Goal: Book appointment/travel/reservation

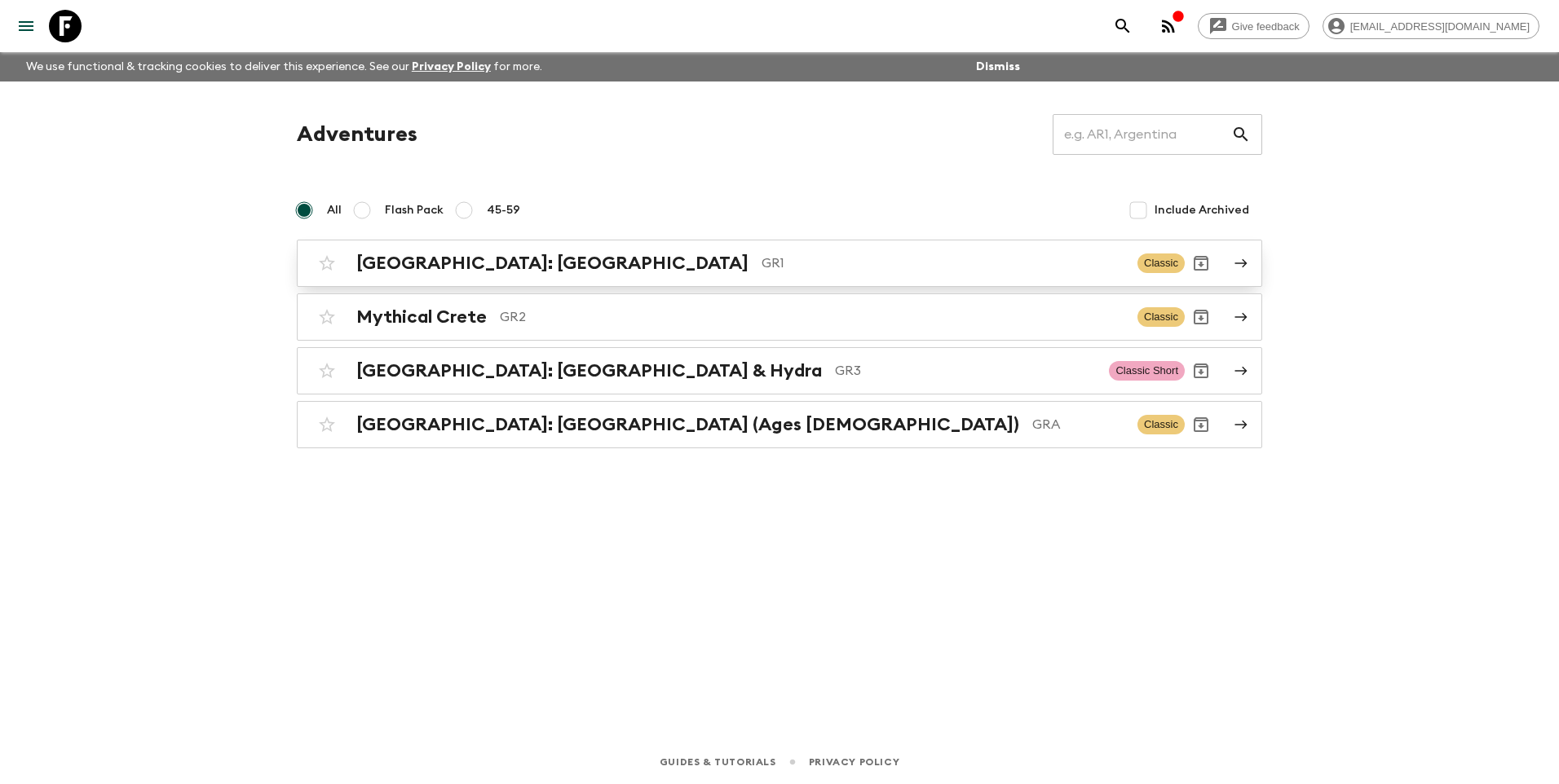
click at [523, 267] on h2 "[GEOGRAPHIC_DATA]: [GEOGRAPHIC_DATA]" at bounding box center [552, 263] width 392 height 21
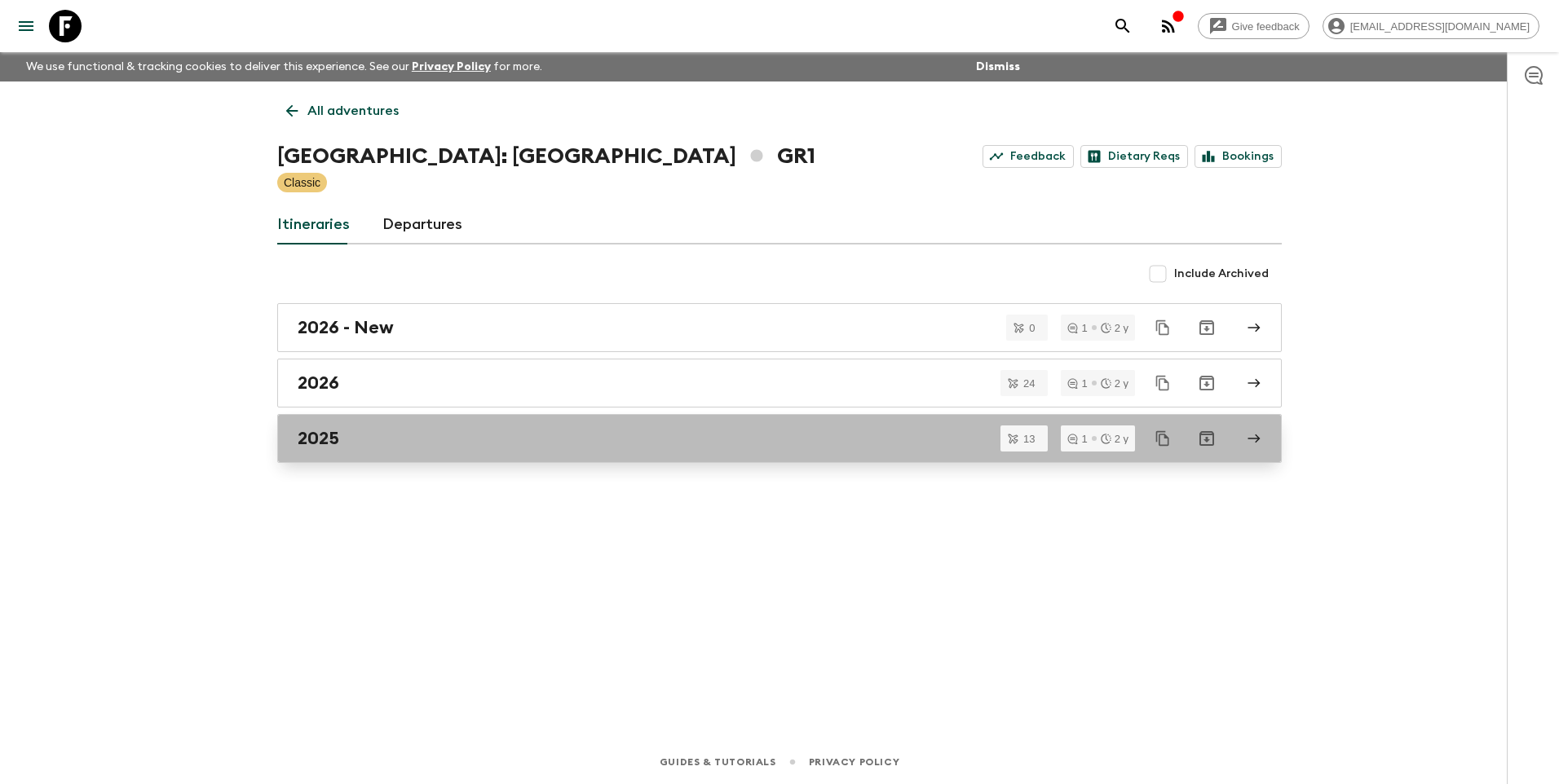
click at [332, 445] on h2 "2025" at bounding box center [318, 438] width 42 height 21
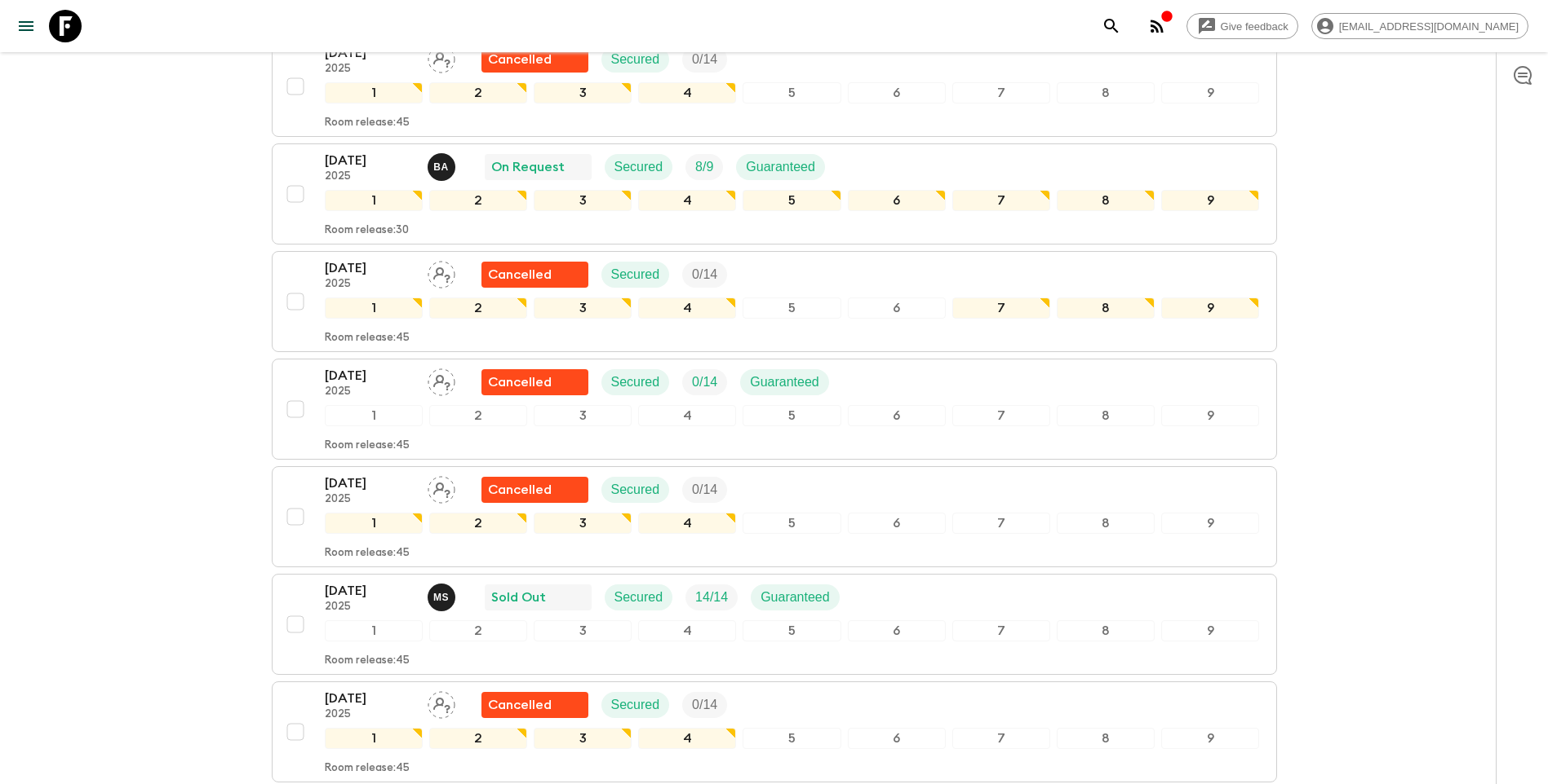
scroll to position [125, 0]
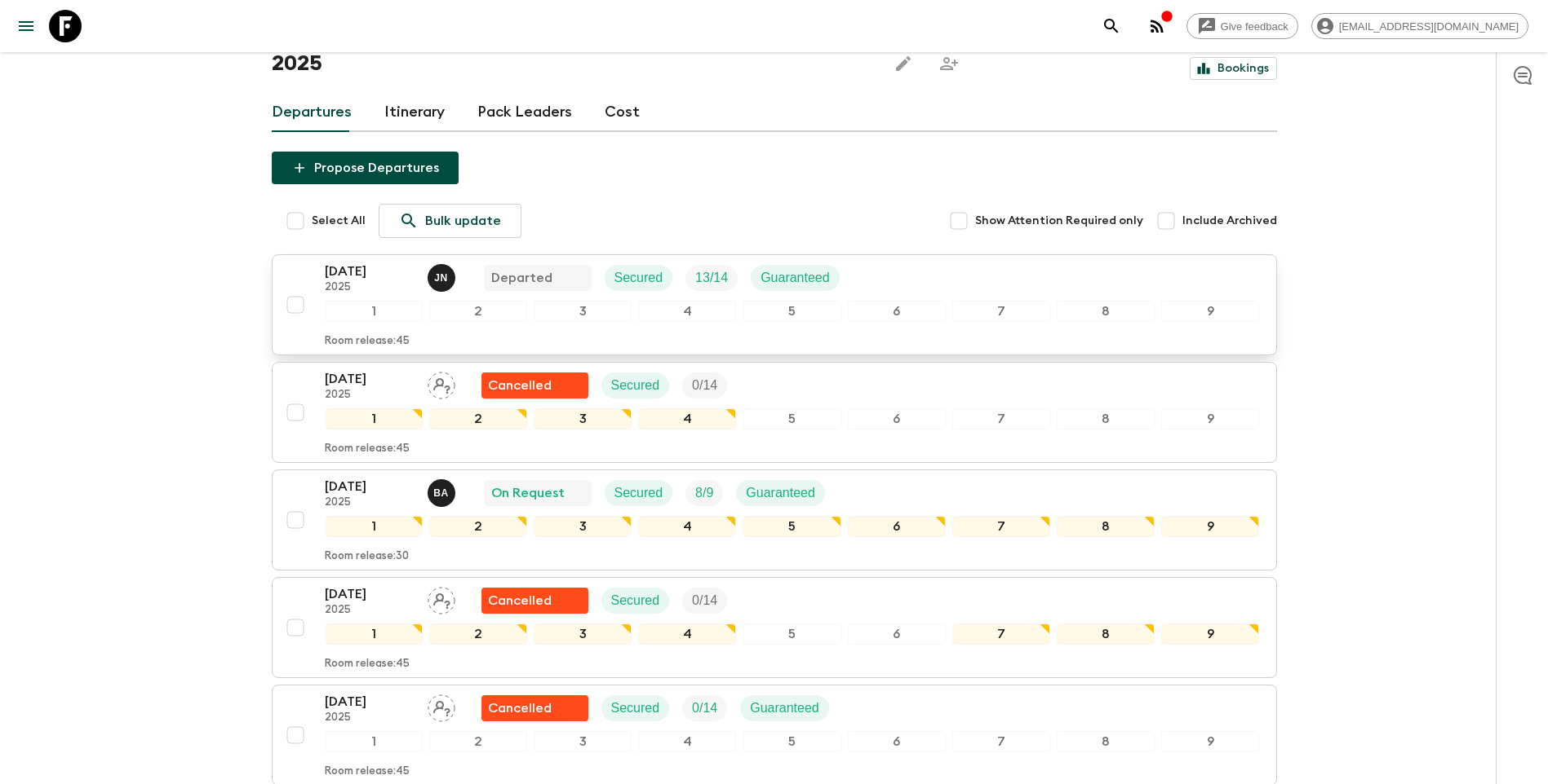
click at [349, 262] on p "[DATE]" at bounding box center [369, 272] width 89 height 20
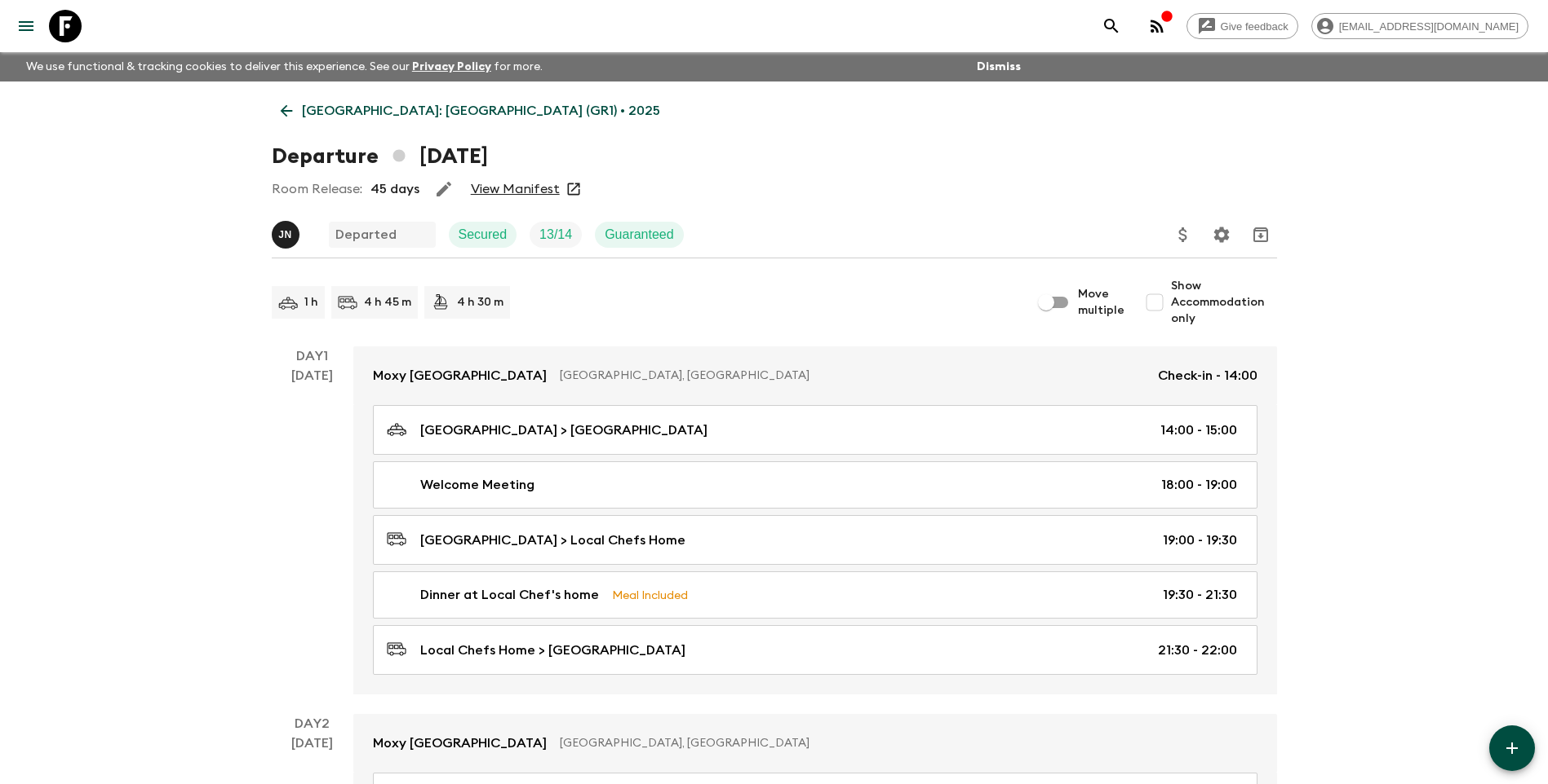
click at [529, 180] on div "Room Release: 45 days View Manifest" at bounding box center [774, 189] width 1006 height 32
click at [533, 190] on link "View Manifest" at bounding box center [515, 189] width 89 height 16
click at [295, 110] on link "[GEOGRAPHIC_DATA]: [GEOGRAPHIC_DATA] (GR1) • 2025" at bounding box center [470, 111] width 397 height 32
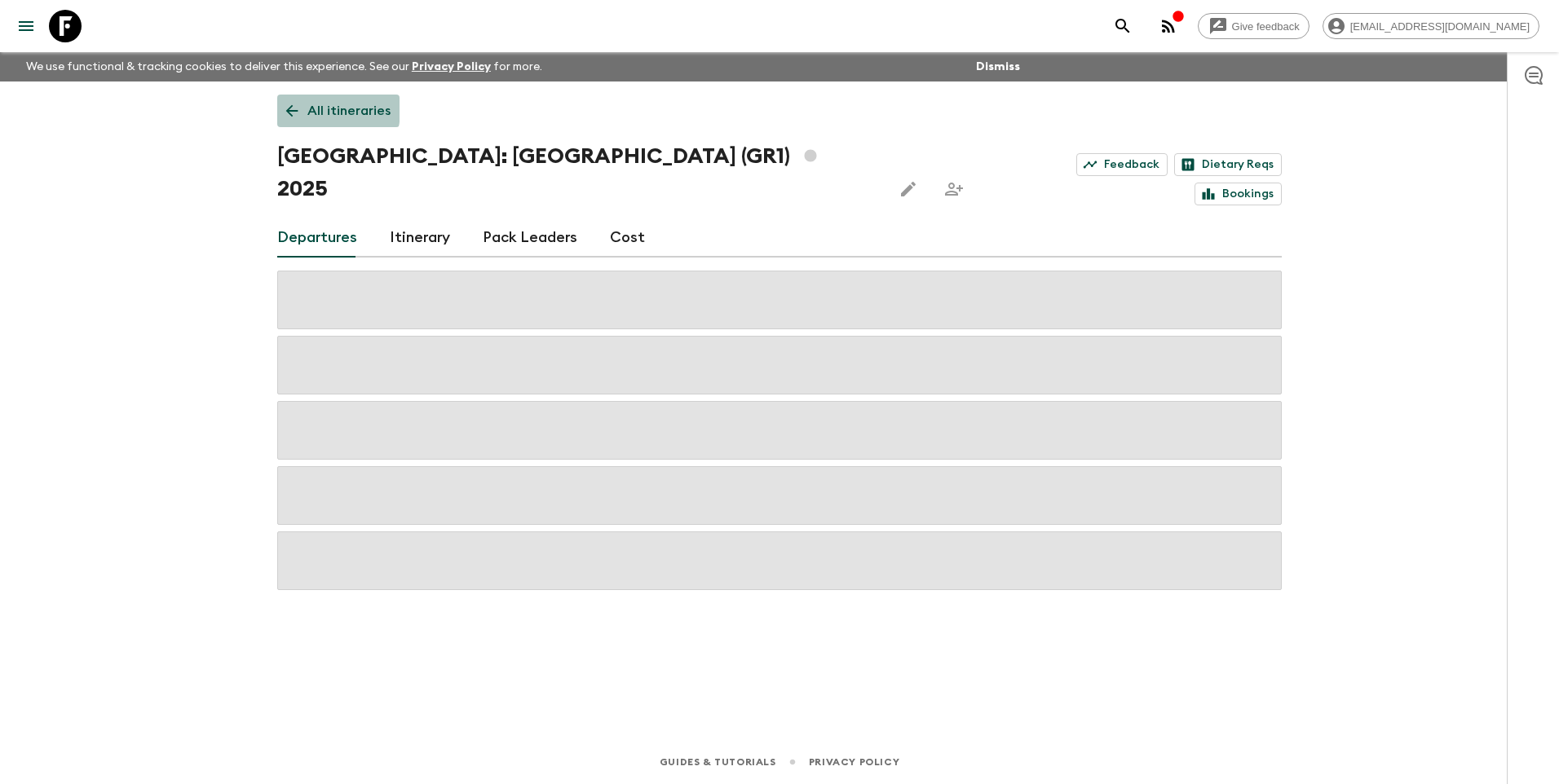
click at [285, 108] on icon at bounding box center [292, 111] width 18 height 18
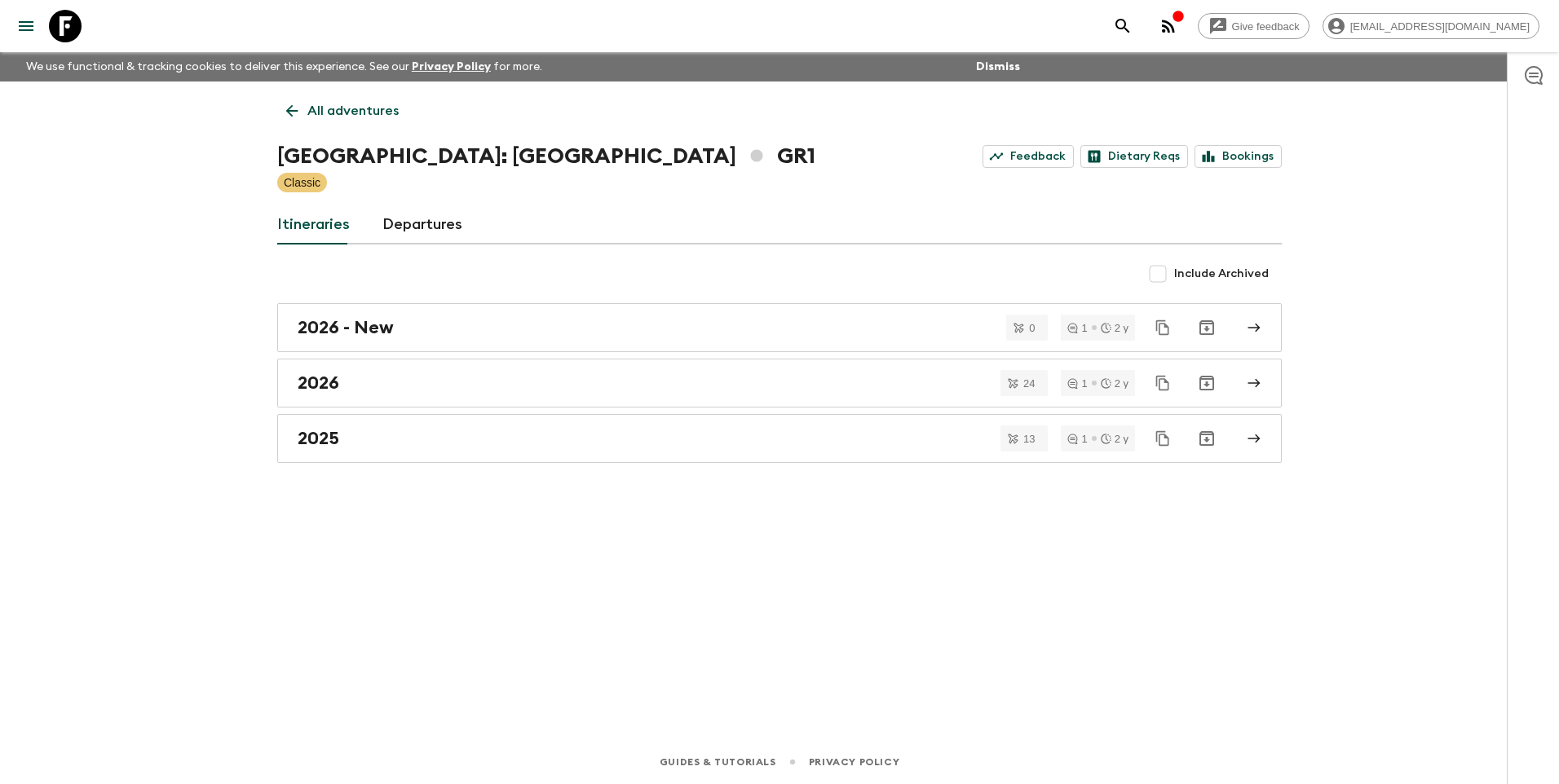
click at [329, 106] on p "All adventures" at bounding box center [353, 111] width 91 height 20
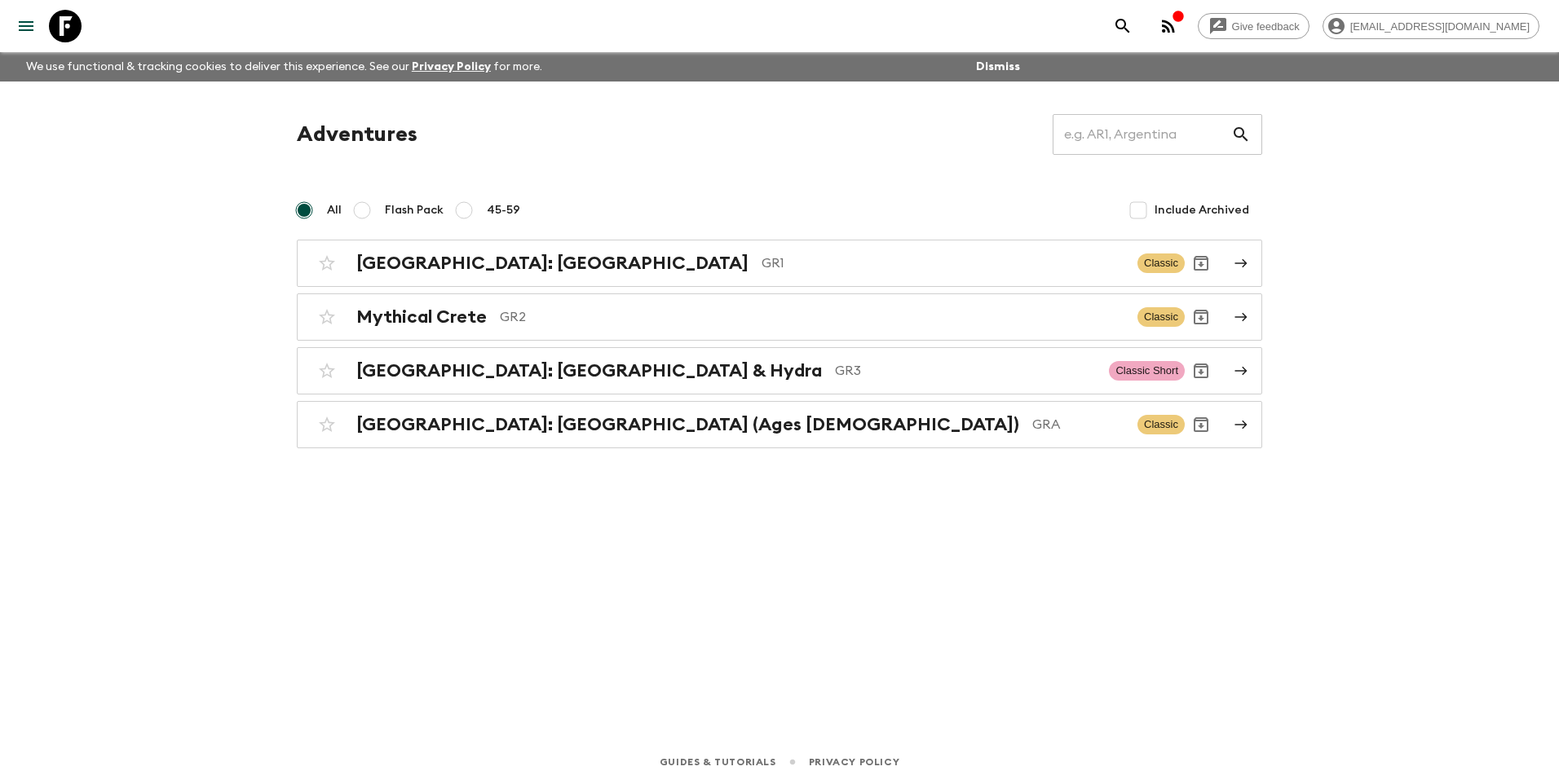
click at [547, 379] on h2 "[GEOGRAPHIC_DATA]: [GEOGRAPHIC_DATA] & Hydra" at bounding box center [589, 370] width 466 height 21
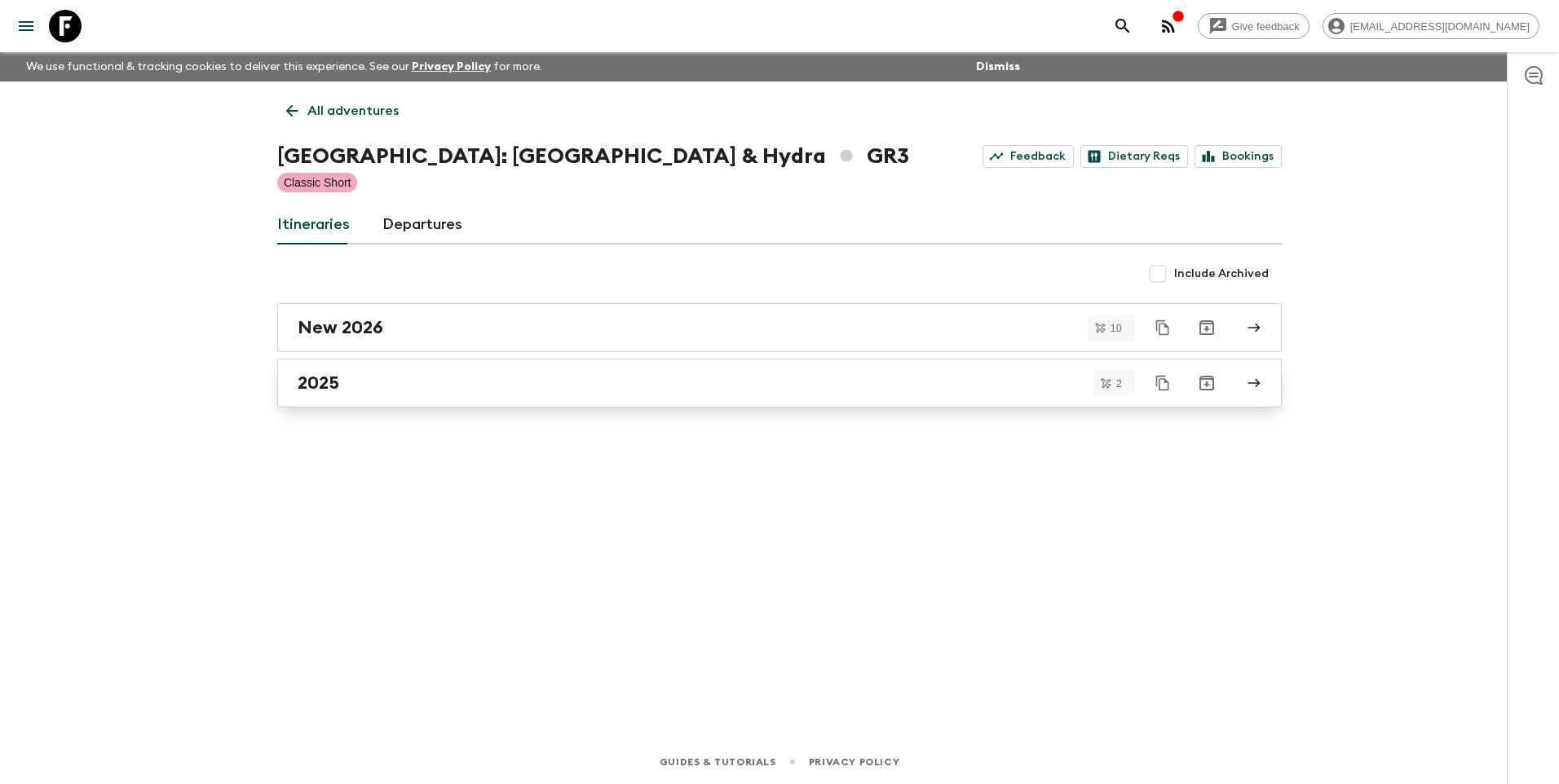
click at [356, 382] on div "2025" at bounding box center [764, 383] width 933 height 21
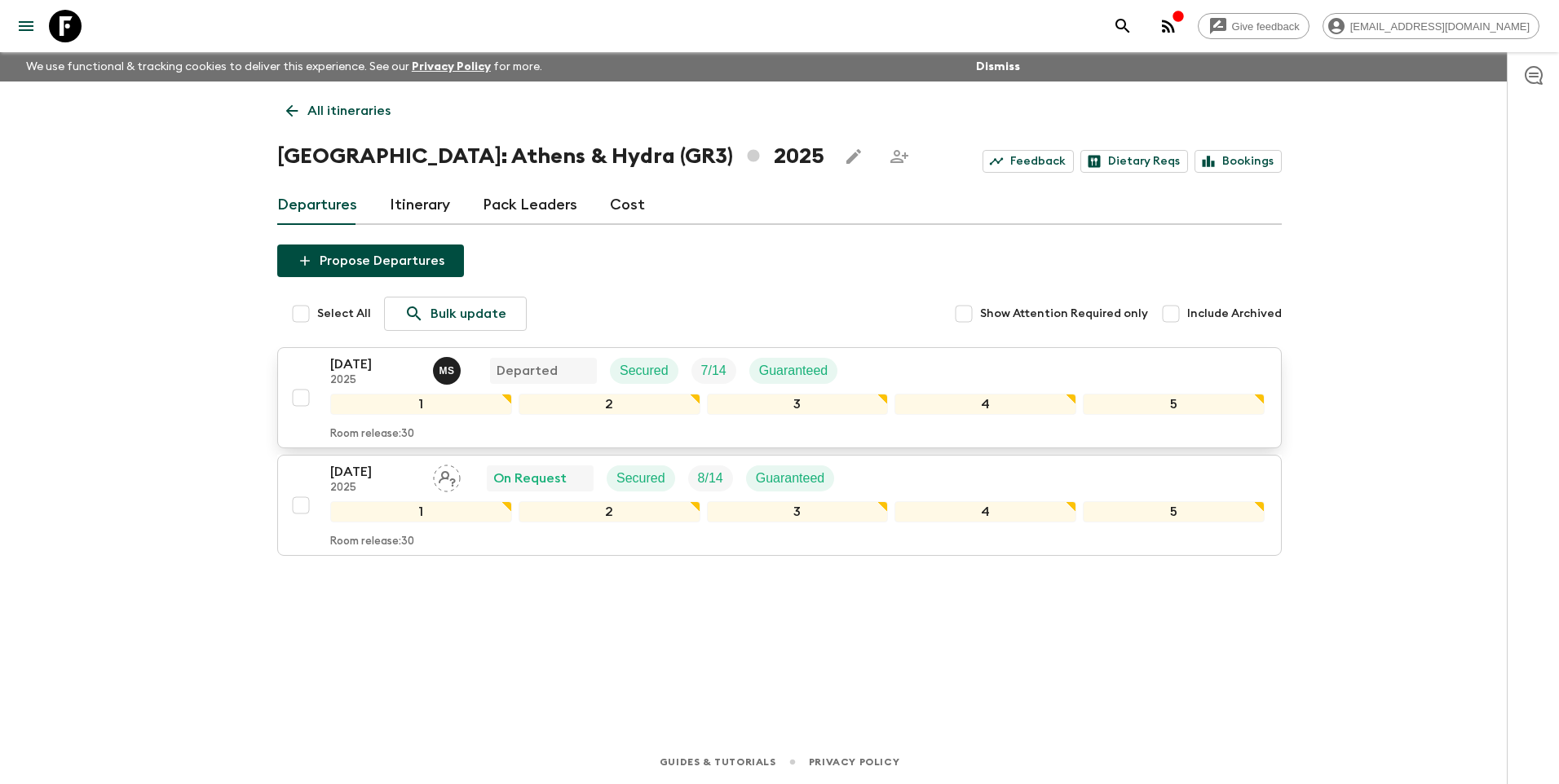
click at [356, 364] on p "[DATE]" at bounding box center [374, 364] width 89 height 20
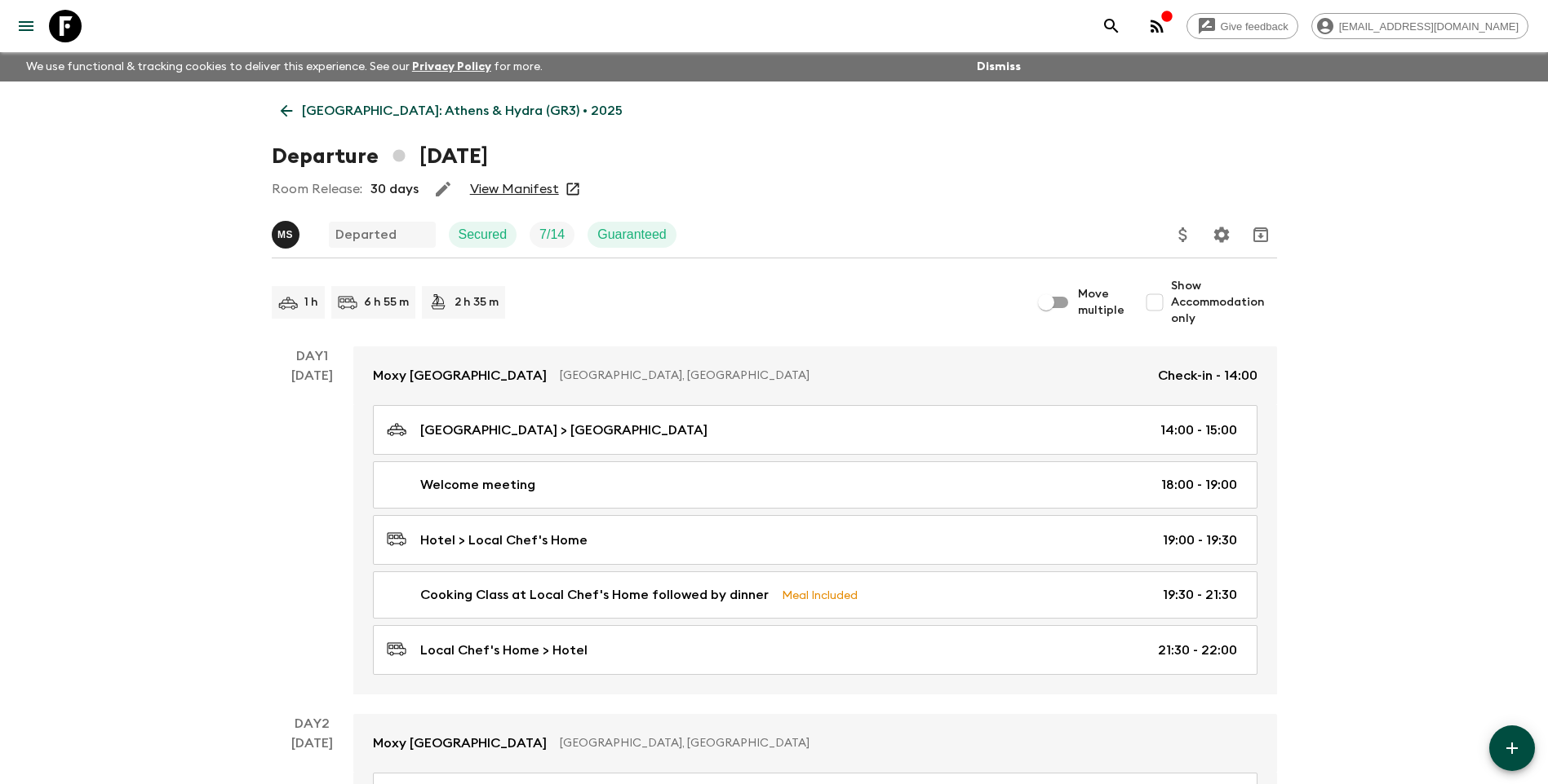
click at [498, 187] on link "View Manifest" at bounding box center [514, 189] width 89 height 16
click at [298, 104] on link "[GEOGRAPHIC_DATA]: Athens & Hydra (GR3) • 2025" at bounding box center [451, 111] width 360 height 32
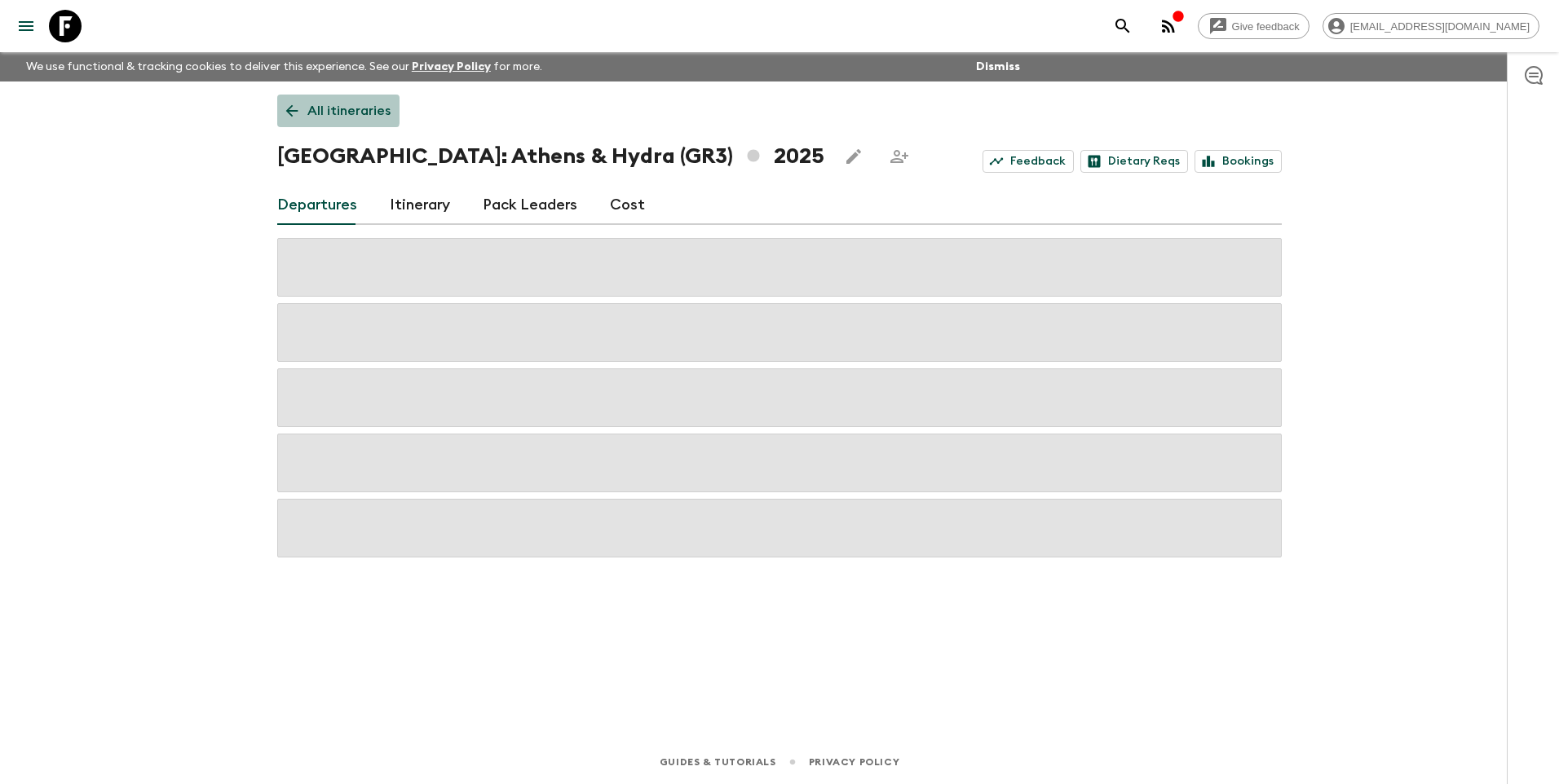
click at [298, 110] on icon at bounding box center [292, 111] width 18 height 18
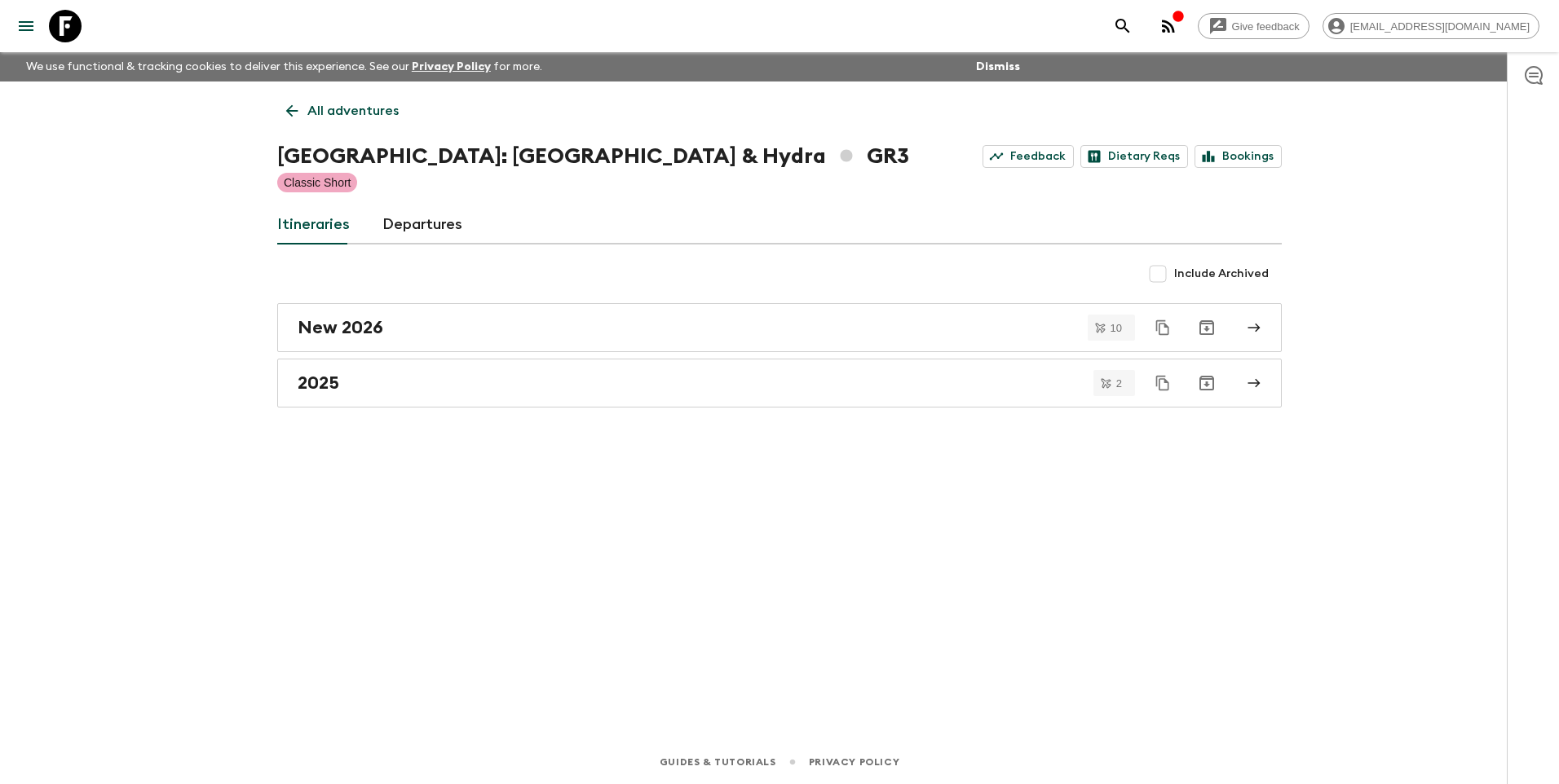
click at [298, 110] on icon at bounding box center [292, 111] width 18 height 18
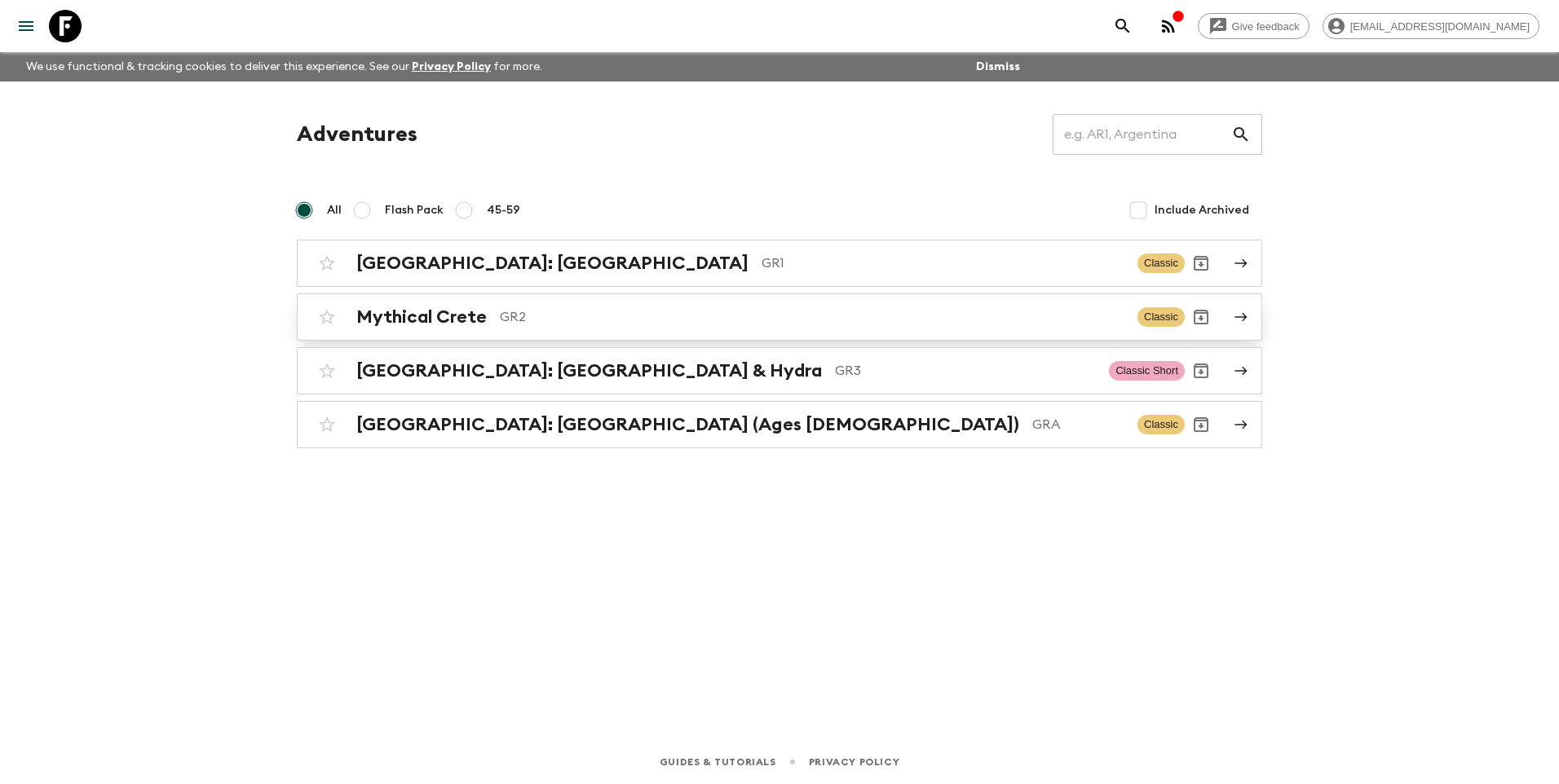
click at [447, 321] on h2 "Mythical Crete" at bounding box center [421, 317] width 131 height 21
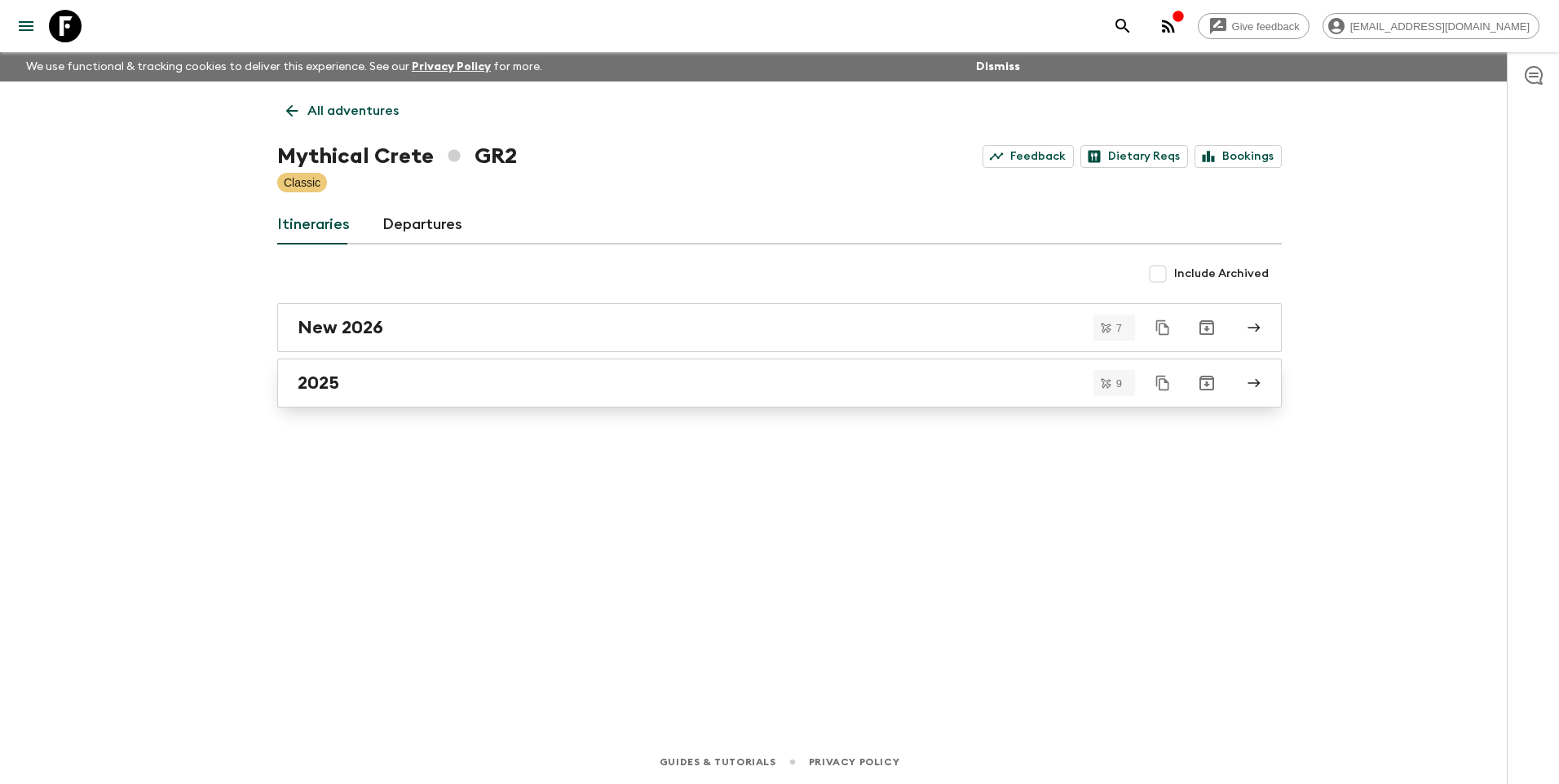
click at [364, 374] on div "2025" at bounding box center [764, 383] width 933 height 21
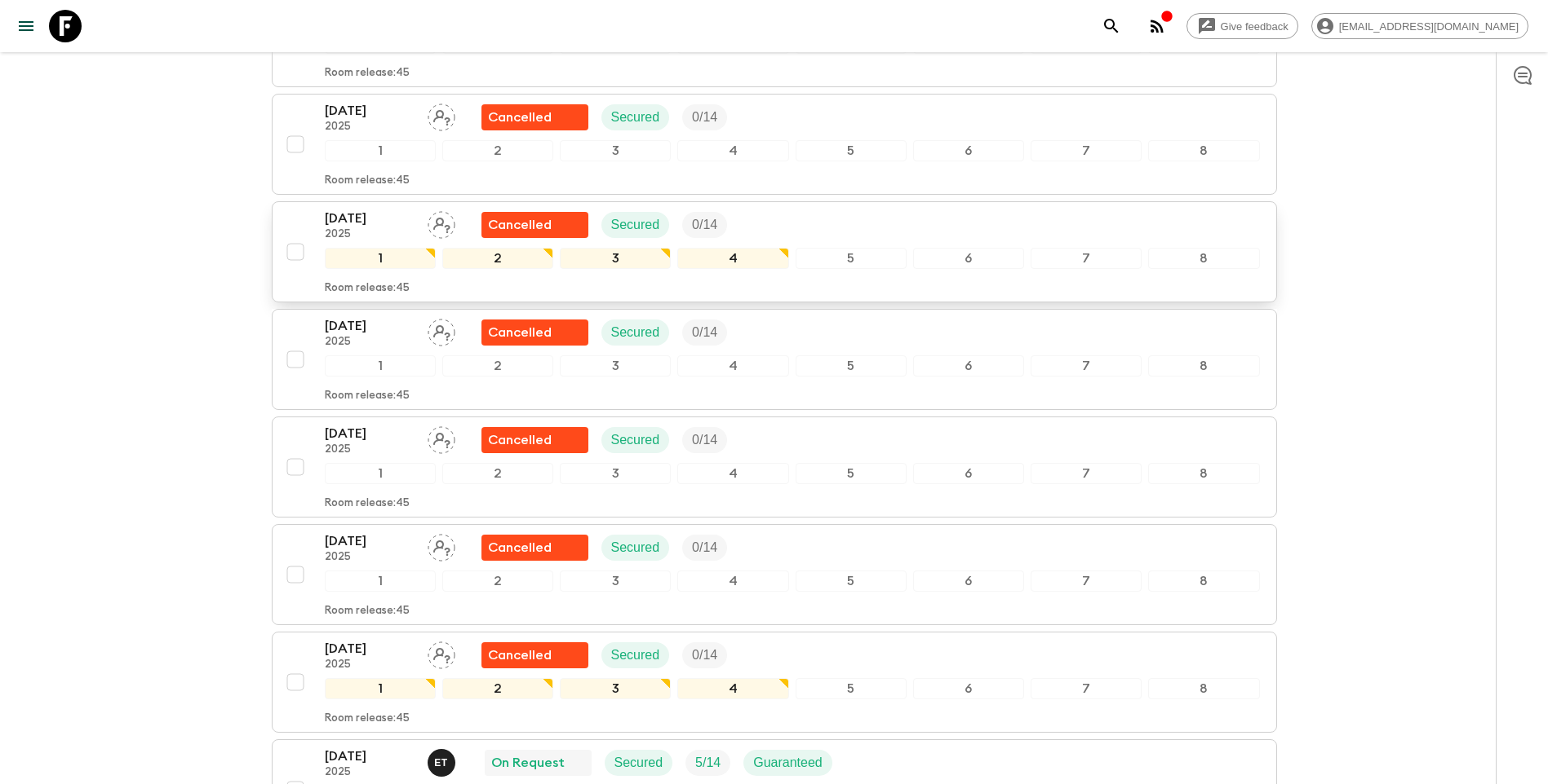
scroll to position [652, 0]
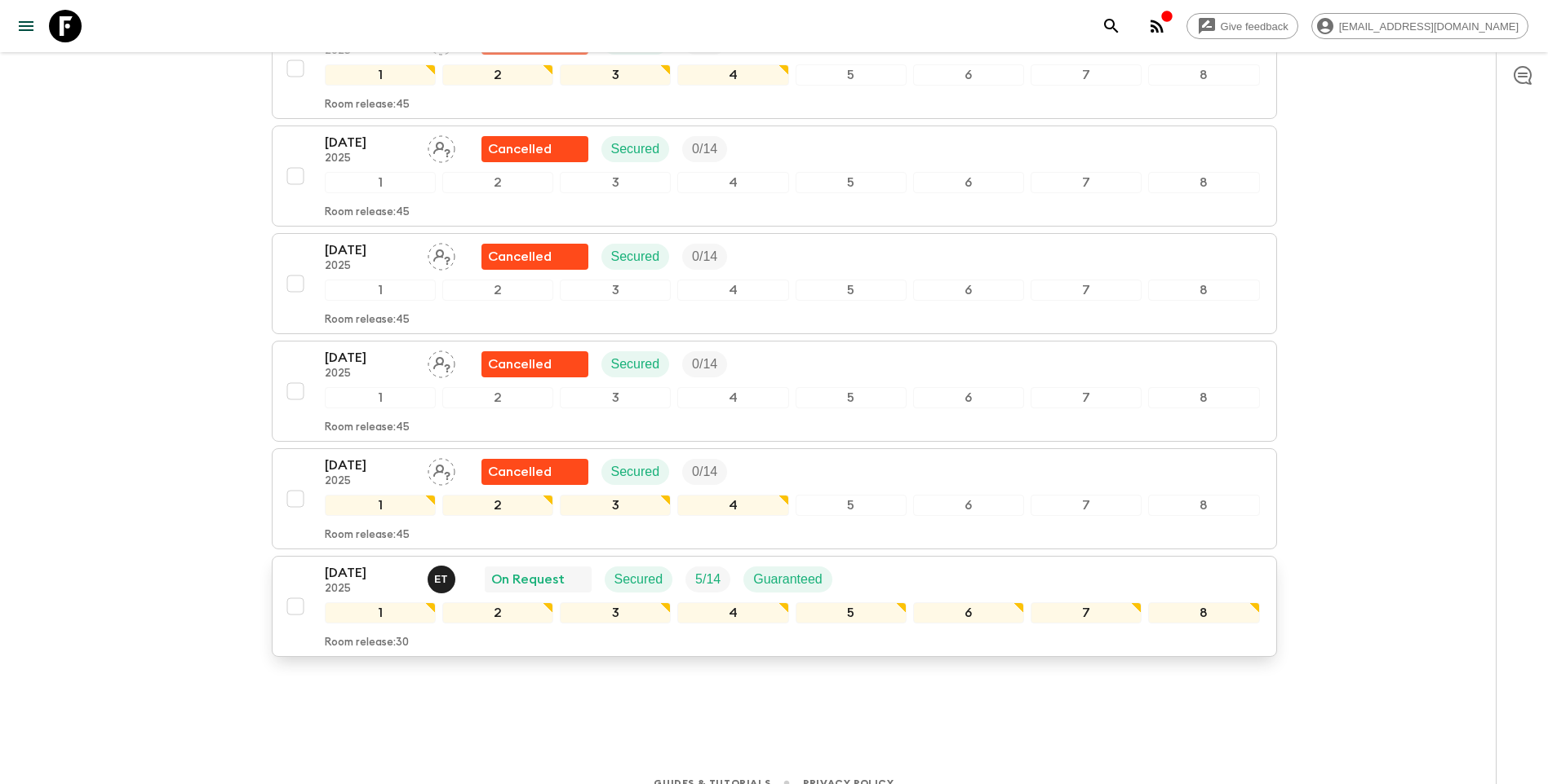
click at [356, 579] on p "[DATE]" at bounding box center [369, 574] width 89 height 20
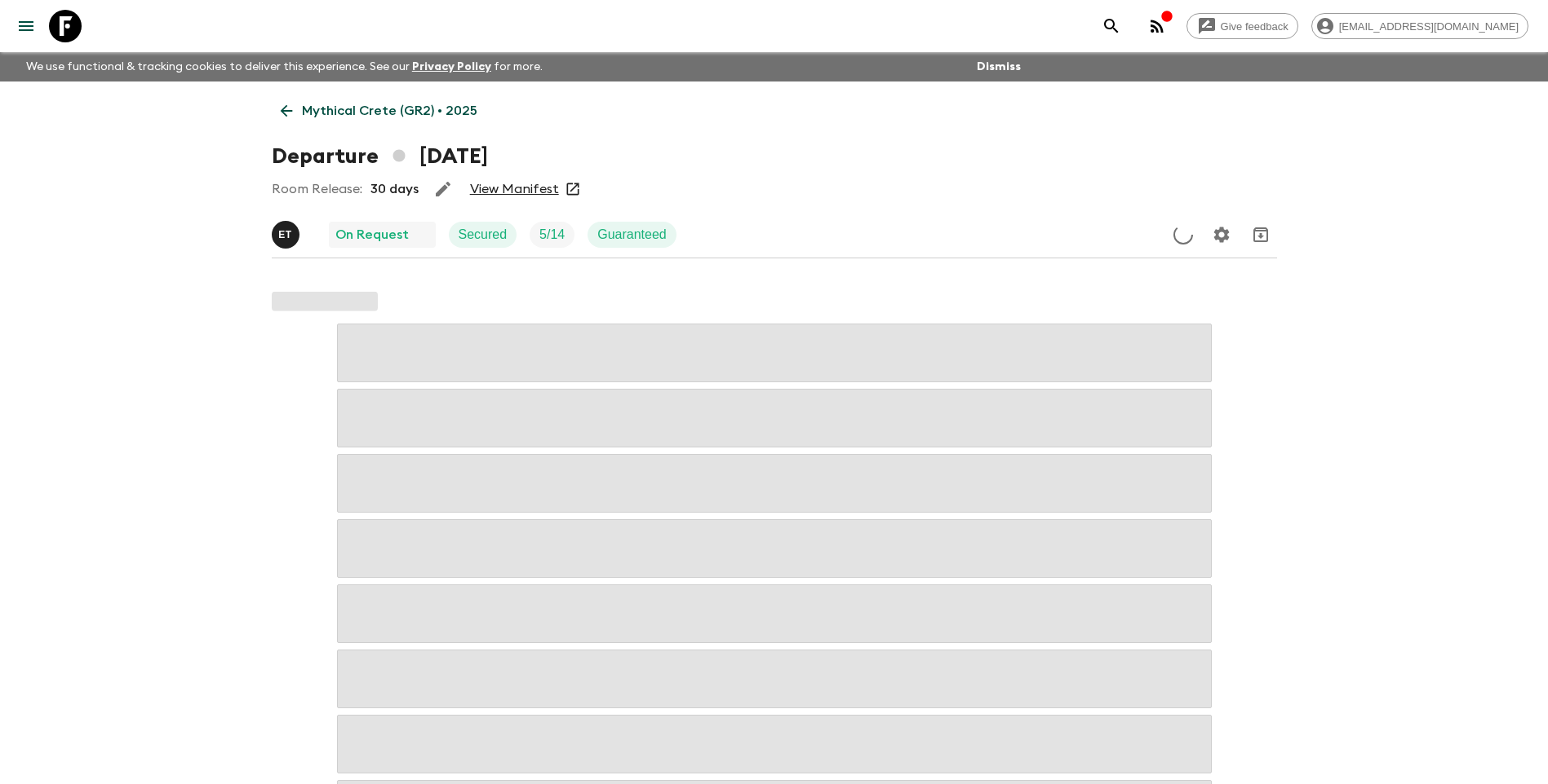
click at [489, 188] on link "View Manifest" at bounding box center [514, 189] width 89 height 16
